Goal: Information Seeking & Learning: Learn about a topic

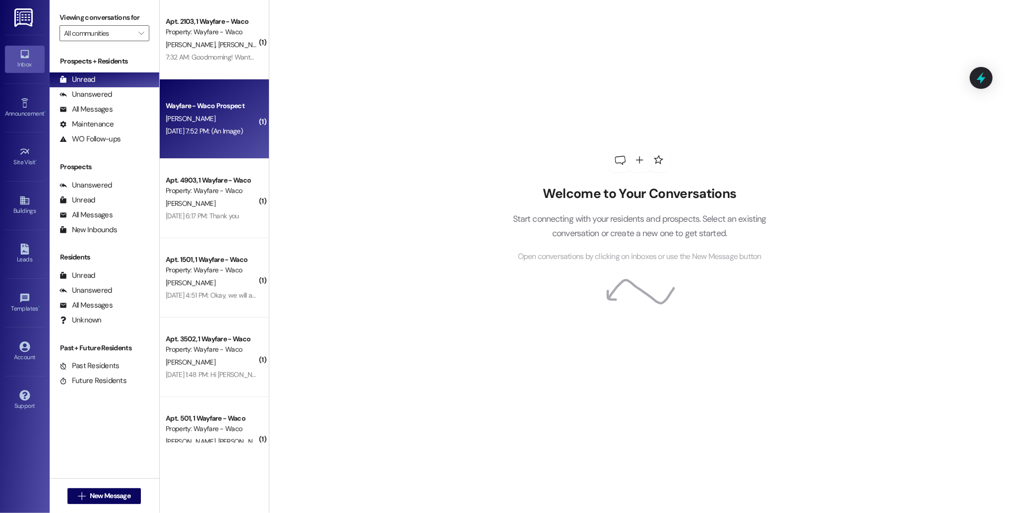
click at [218, 135] on div "[DATE] 7:52 PM: (An Image) [DATE] 7:52 PM: (An Image)" at bounding box center [204, 130] width 77 height 9
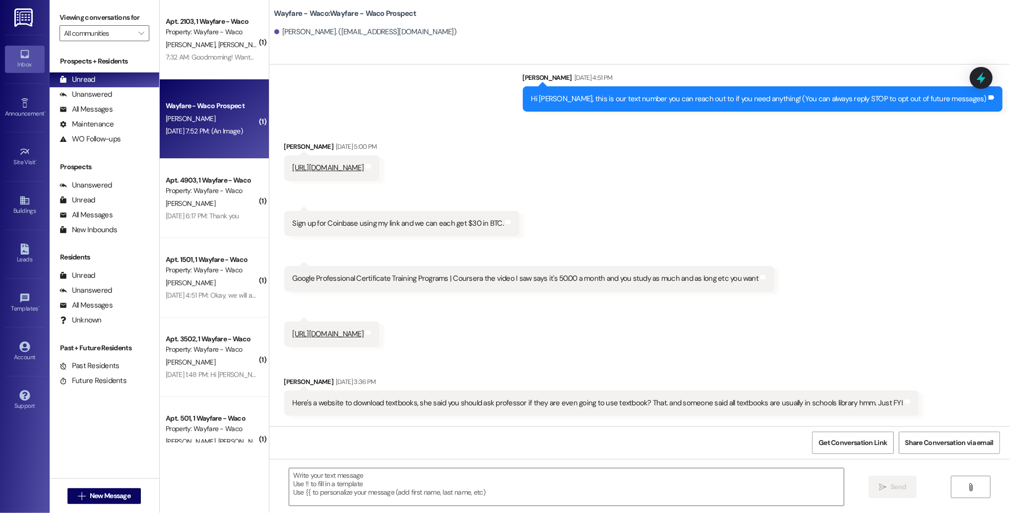
scroll to position [357, 0]
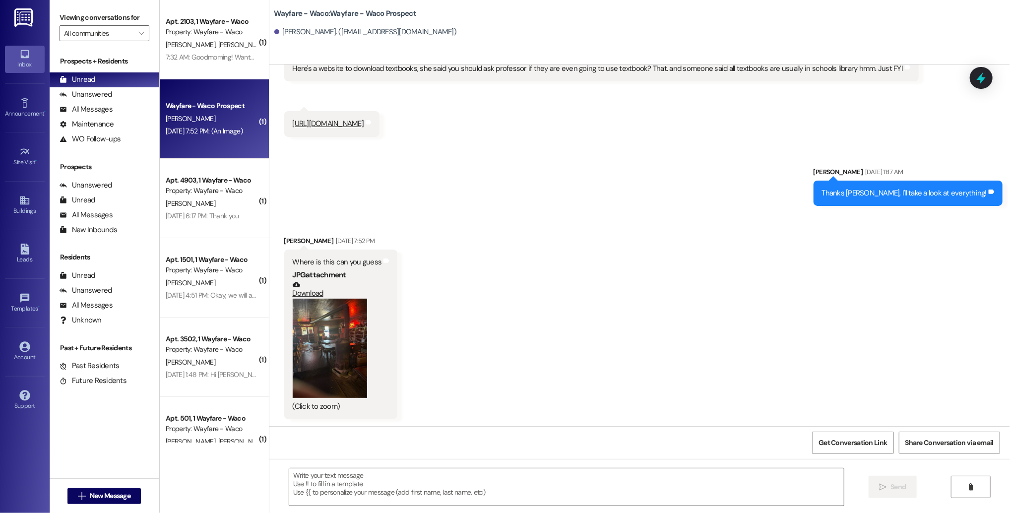
click at [320, 347] on button "Zoom image" at bounding box center [330, 348] width 74 height 99
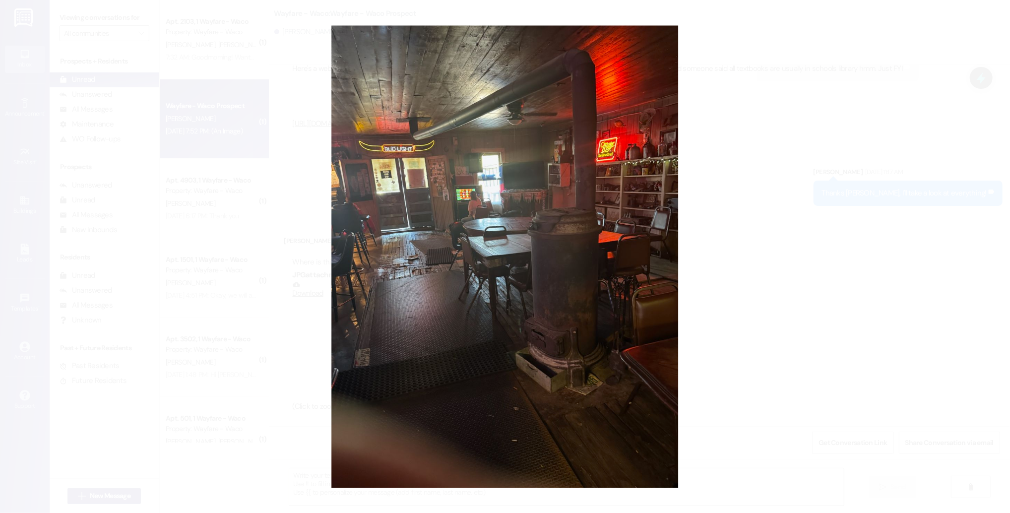
click at [260, 346] on button "Unzoom image" at bounding box center [505, 256] width 1010 height 513
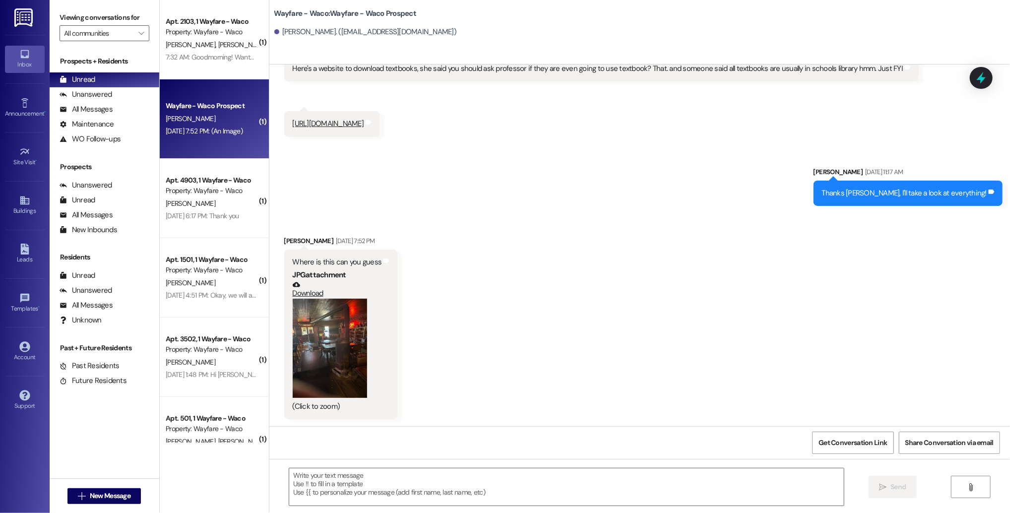
click at [348, 349] on button "Zoom image" at bounding box center [330, 348] width 74 height 99
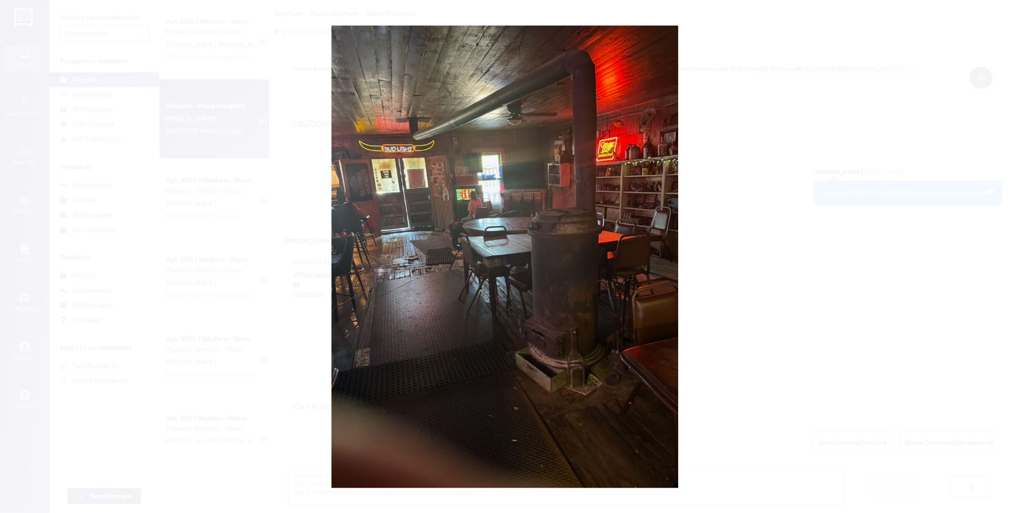
click at [846, 356] on button "Unzoom image" at bounding box center [505, 256] width 1010 height 513
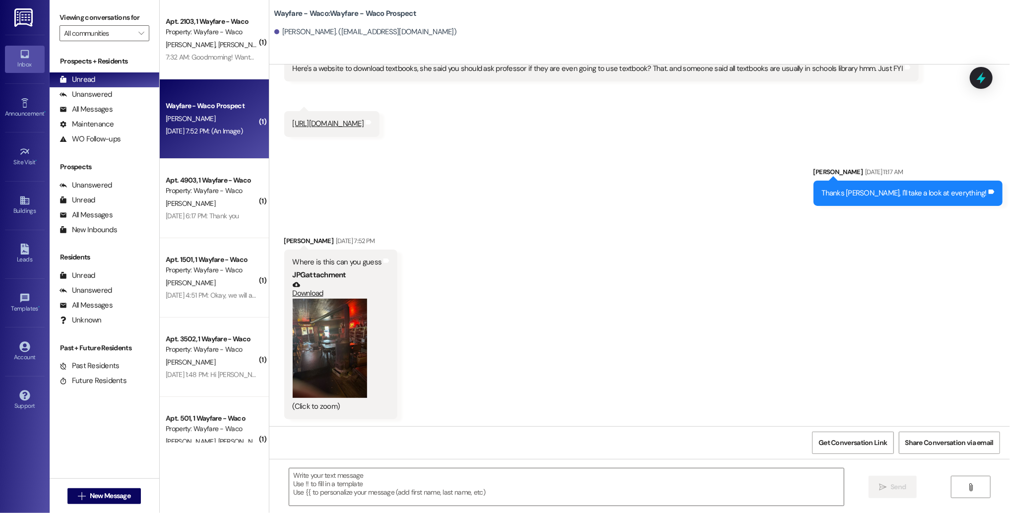
click at [335, 397] on button "Zoom image" at bounding box center [330, 348] width 74 height 99
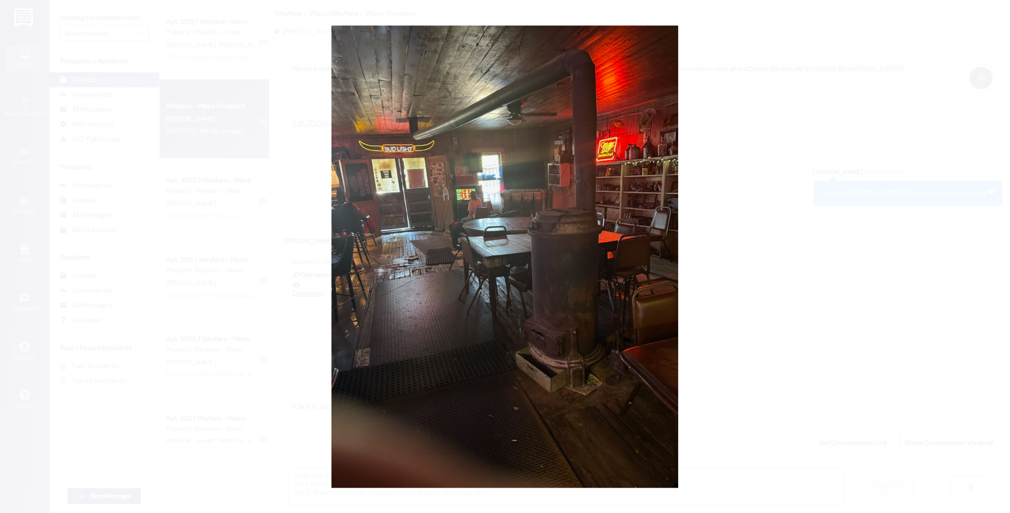
click at [903, 284] on button "Unzoom image" at bounding box center [505, 256] width 1010 height 513
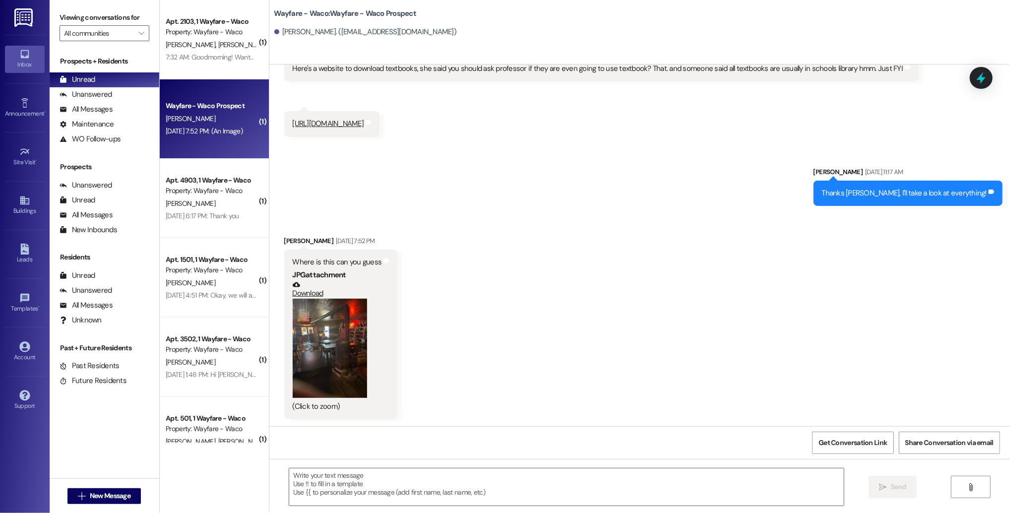
click at [293, 348] on button "Zoom image" at bounding box center [330, 348] width 74 height 99
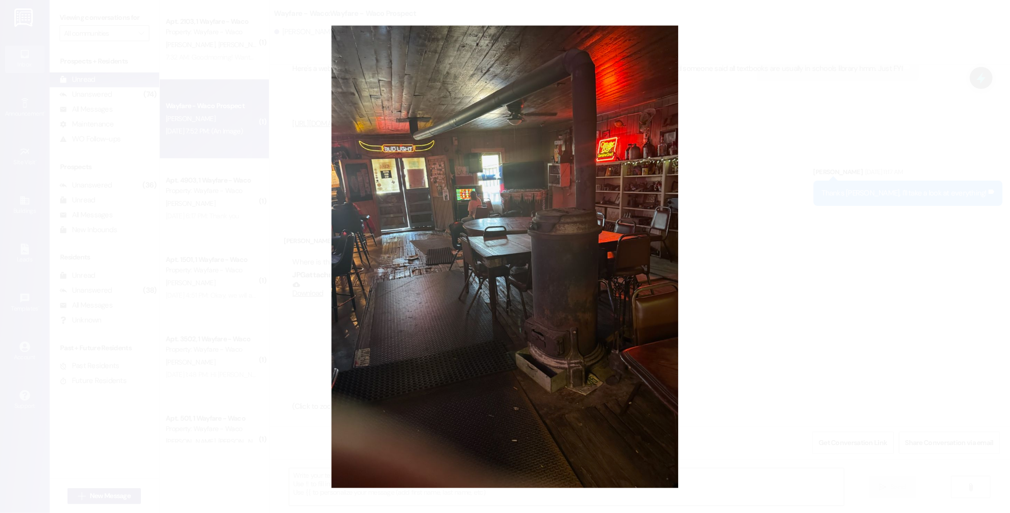
click at [851, 405] on button "Unzoom image" at bounding box center [505, 256] width 1010 height 513
